Goal: Information Seeking & Learning: Check status

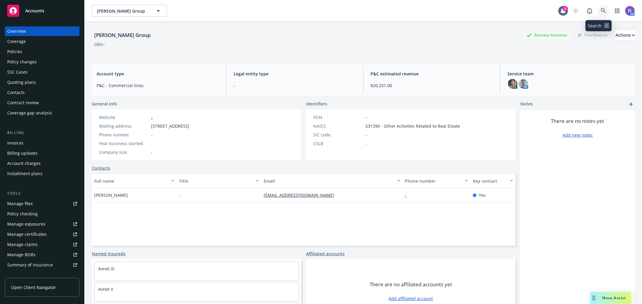
click at [597, 8] on link at bounding box center [603, 11] width 12 height 12
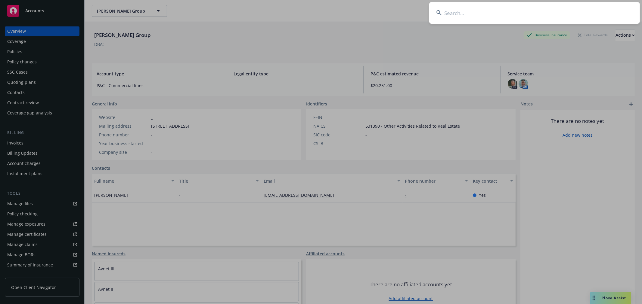
click at [594, 11] on input at bounding box center [534, 13] width 211 height 22
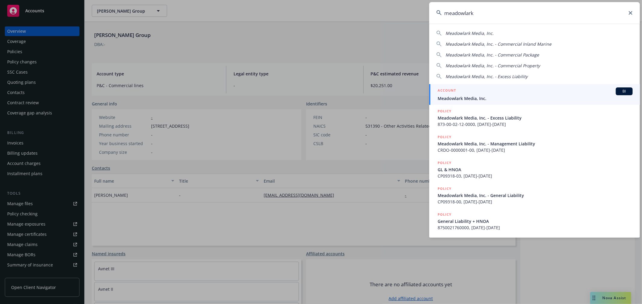
type input "meadowlark"
click at [481, 94] on div "ACCOUNT BI" at bounding box center [534, 92] width 195 height 8
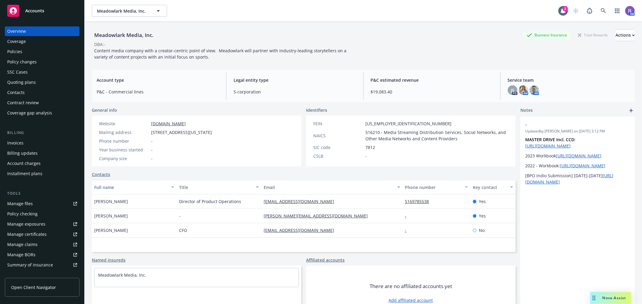
click at [27, 51] on div "Policies" at bounding box center [42, 52] width 70 height 10
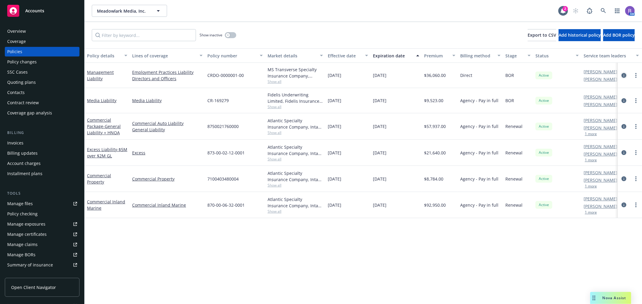
click at [624, 74] on icon "circleInformation" at bounding box center [623, 75] width 5 height 5
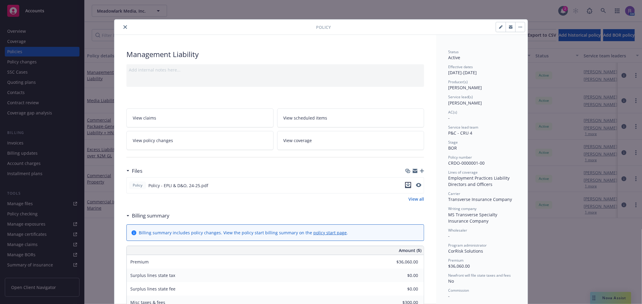
click at [406, 185] on icon "download file" at bounding box center [408, 185] width 4 height 4
click at [124, 29] on icon "close" at bounding box center [125, 27] width 4 height 4
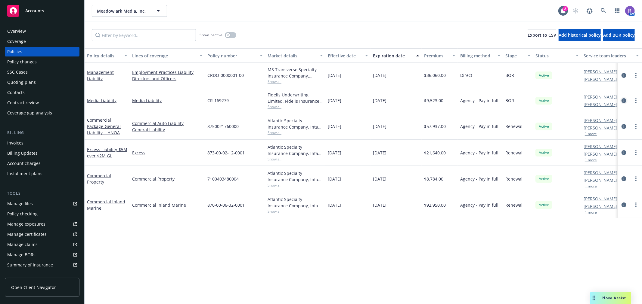
click at [624, 102] on icon "circleInformation" at bounding box center [623, 100] width 5 height 5
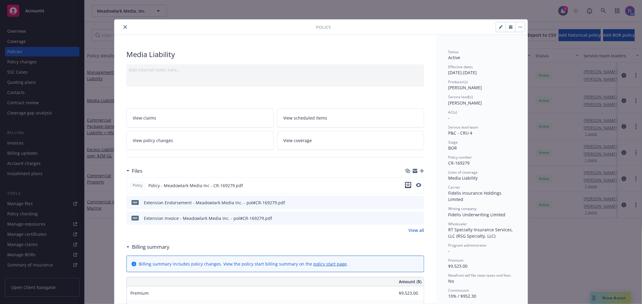
click at [407, 184] on icon "download file" at bounding box center [408, 185] width 5 height 5
click at [599, 283] on div "Policy Media Liability Add internal notes here... View claims View scheduled it…" at bounding box center [321, 152] width 642 height 304
click at [598, 298] on div "Policy Media Liability Add internal notes here... View claims View scheduled it…" at bounding box center [321, 152] width 642 height 304
click at [124, 26] on icon "close" at bounding box center [125, 27] width 4 height 4
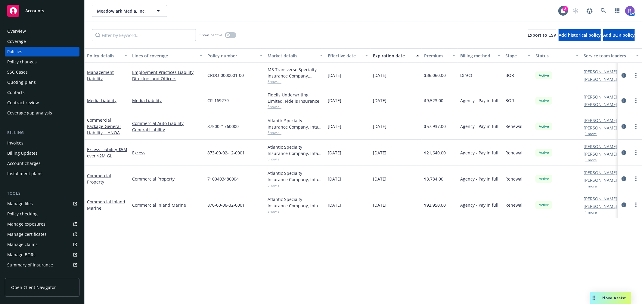
click at [605, 296] on span "Nova Assist" at bounding box center [614, 298] width 24 height 5
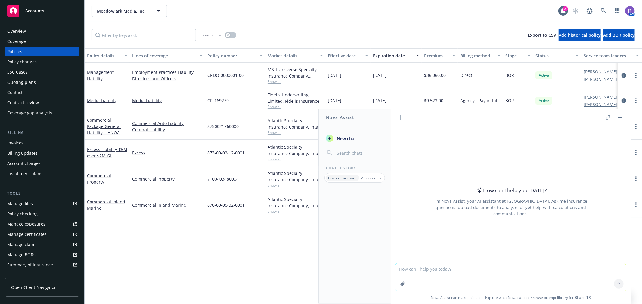
click at [472, 270] on textarea at bounding box center [510, 278] width 230 height 28
type textarea "Please analyze this management liability and media liability policy and note th…"
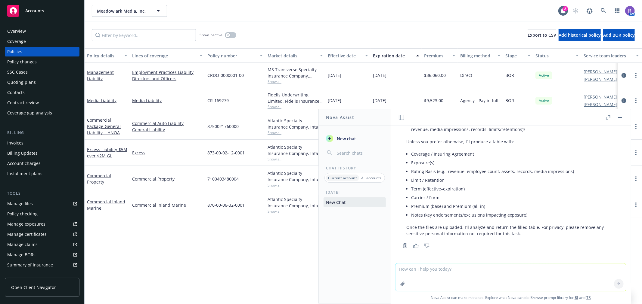
scroll to position [92, 0]
click at [398, 284] on button "button" at bounding box center [403, 285] width 10 height 10
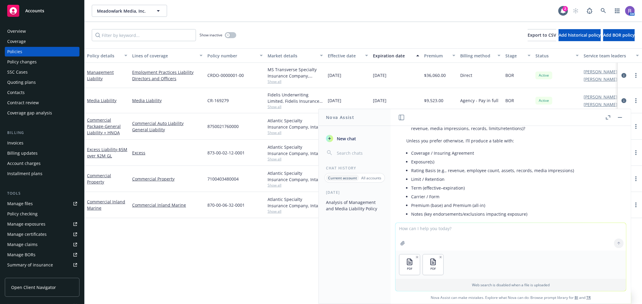
click at [437, 230] on textarea at bounding box center [510, 237] width 230 height 28
click at [616, 247] on div at bounding box center [618, 243] width 14 height 14
click at [616, 245] on div at bounding box center [618, 243] width 14 height 14
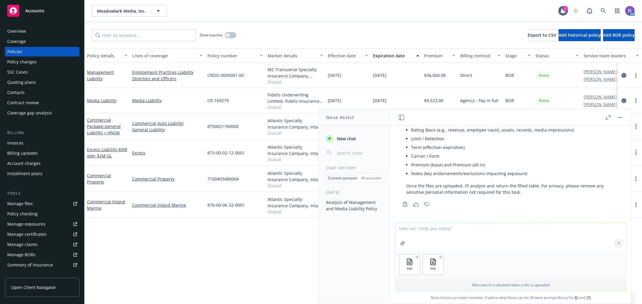
click at [443, 227] on textarea at bounding box center [510, 237] width 230 height 28
click at [405, 244] on div at bounding box center [402, 243] width 14 height 14
click at [417, 230] on textarea at bounding box center [510, 237] width 230 height 28
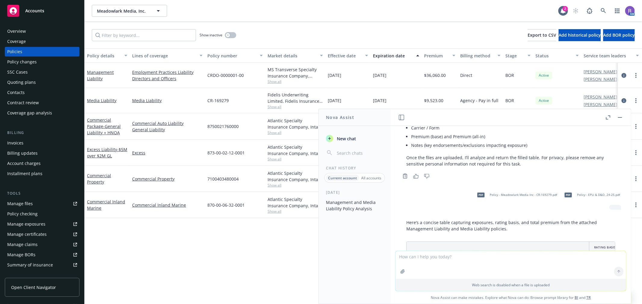
scroll to position [153, 0]
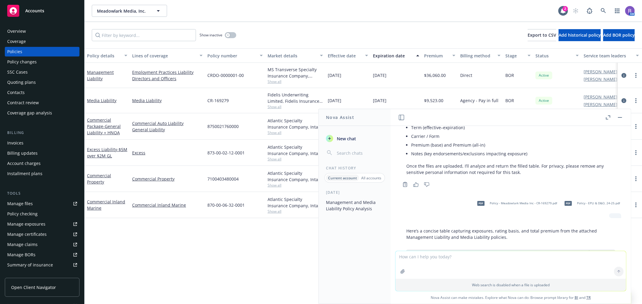
click at [398, 8] on div "Meadowlark Media, Inc. Meadowlark Media, Inc." at bounding box center [325, 11] width 466 height 12
click at [447, 260] on textarea at bounding box center [510, 266] width 230 height 28
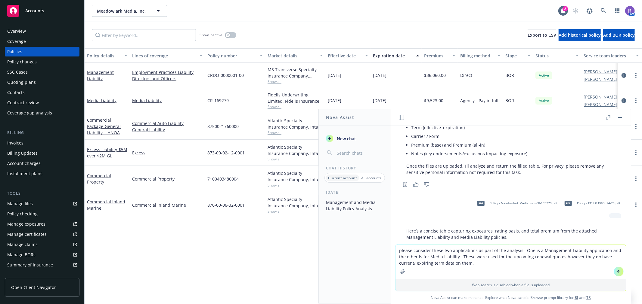
type textarea "please consider these two applications as part of the analysis. One is a Manage…"
click at [403, 272] on icon "button" at bounding box center [402, 272] width 5 height 5
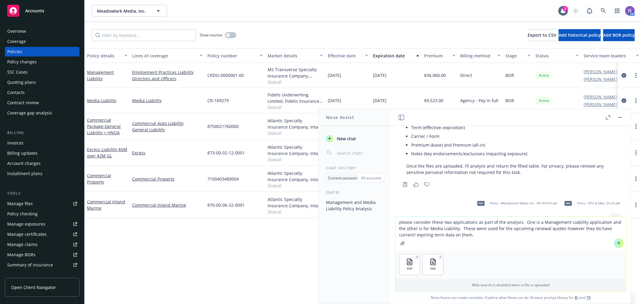
click at [615, 247] on button at bounding box center [619, 244] width 10 height 10
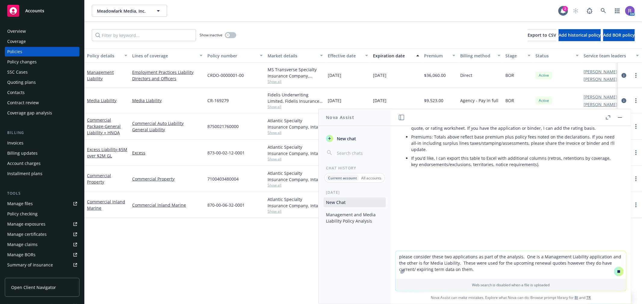
scroll to position [363, 0]
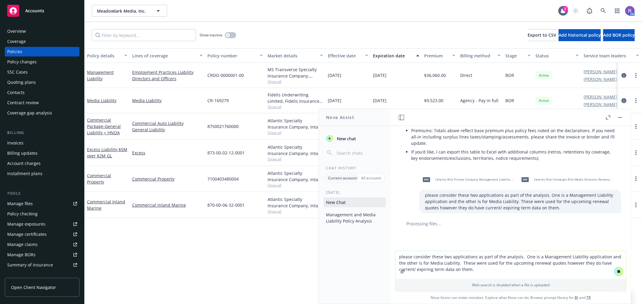
click at [624, 101] on icon "circleInformation" at bounding box center [623, 100] width 5 height 5
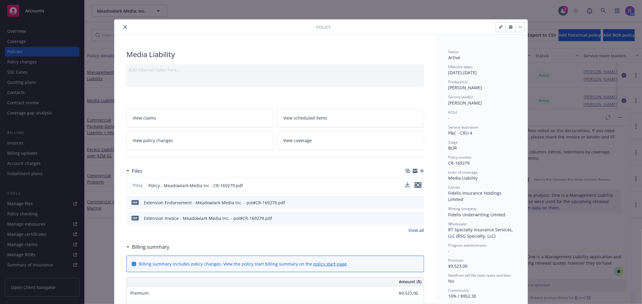
click at [416, 184] on icon "preview file" at bounding box center [417, 185] width 5 height 4
click at [125, 28] on button "close" at bounding box center [125, 26] width 7 height 7
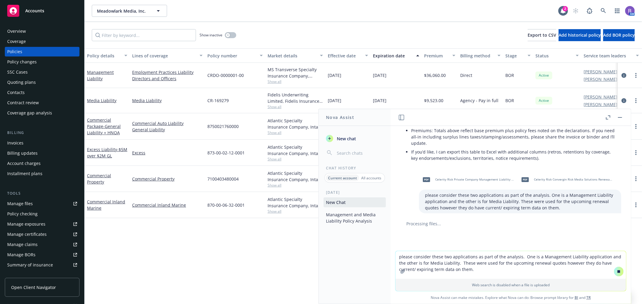
scroll to position [370, 0]
click at [453, 201] on p "please consider these two applications as part of the analysis. One is a Manage…" at bounding box center [520, 201] width 190 height 19
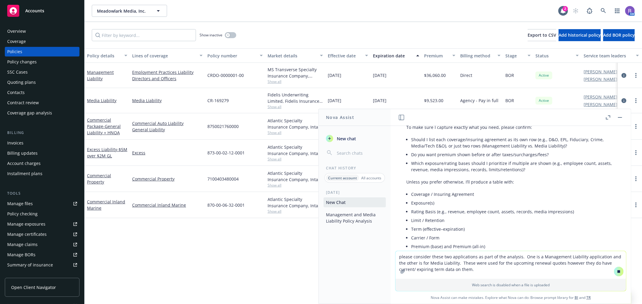
scroll to position [67, 0]
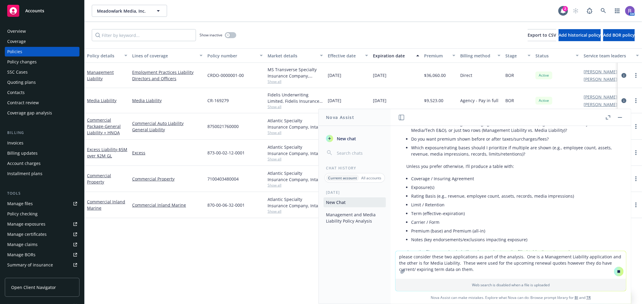
click at [254, 245] on div "Policy details Lines of coverage Policy number Market details Effective date Ex…" at bounding box center [363, 176] width 557 height 256
click at [37, 79] on div "Quoting plans" at bounding box center [42, 83] width 70 height 10
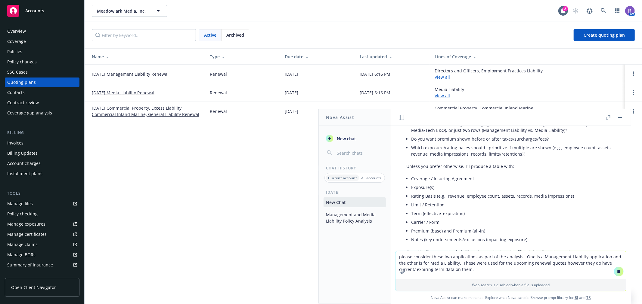
click at [126, 72] on link "[DATE] Management Liability Renewal" at bounding box center [130, 74] width 77 height 6
